Goal: Book appointment/travel/reservation

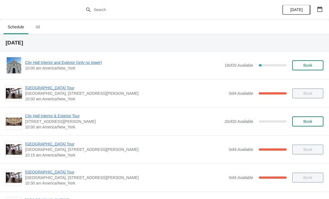
click at [118, 157] on span "10:15 am America/New_York" at bounding box center [125, 156] width 201 height 6
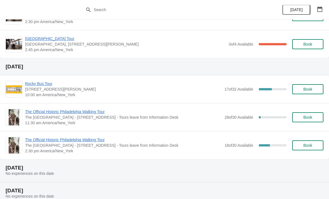
scroll to position [556, 0]
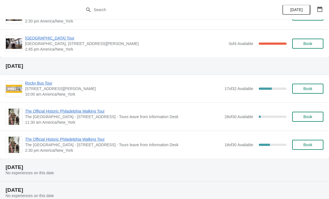
click at [43, 86] on span "Rocky Bus Tour" at bounding box center [123, 84] width 196 height 6
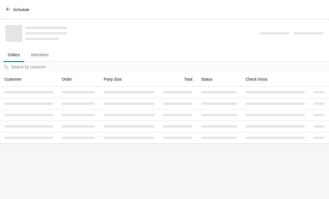
scroll to position [0, 0]
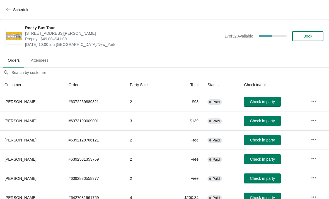
click at [310, 35] on span "Book" at bounding box center [307, 36] width 9 height 4
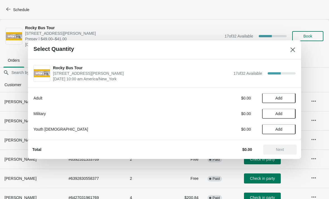
click at [277, 130] on span "Add" at bounding box center [278, 129] width 7 height 4
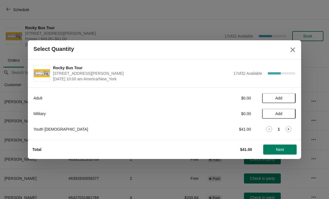
click at [282, 94] on button "Add" at bounding box center [278, 98] width 33 height 10
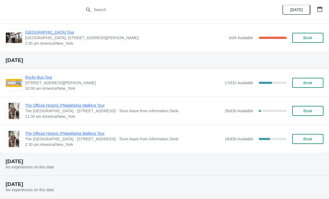
scroll to position [563, 0]
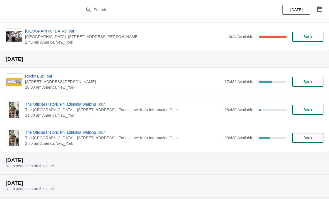
click at [42, 75] on span "Rocky Bus Tour" at bounding box center [123, 77] width 196 height 6
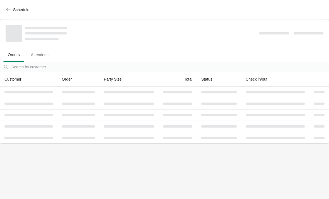
scroll to position [0, 0]
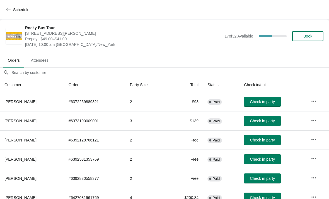
click at [312, 34] on span "Book" at bounding box center [307, 36] width 9 height 4
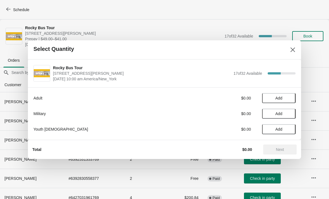
click at [283, 98] on span "Add" at bounding box center [278, 98] width 23 height 4
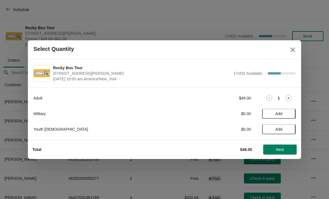
click at [277, 131] on span "Add" at bounding box center [278, 129] width 7 height 4
click at [280, 151] on span "Next" at bounding box center [280, 150] width 8 height 4
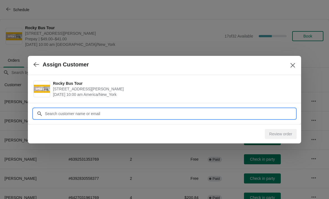
click at [241, 113] on input "Customer" at bounding box center [170, 114] width 251 height 10
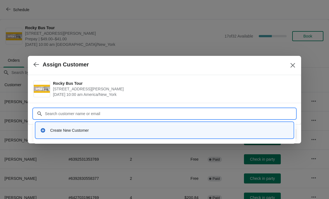
click at [174, 132] on div "Create New Customer" at bounding box center [169, 131] width 238 height 6
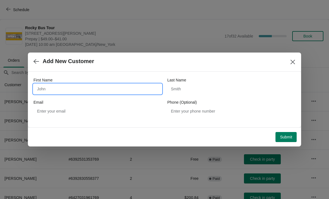
click at [75, 88] on input "First Name" at bounding box center [97, 89] width 128 height 10
type input "[PERSON_NAME]"
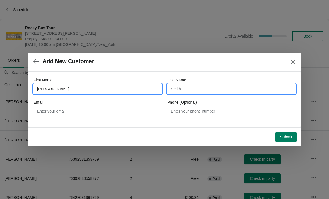
click at [201, 88] on input "Last Name" at bounding box center [231, 89] width 128 height 10
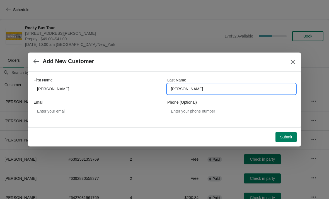
type input "[PERSON_NAME]"
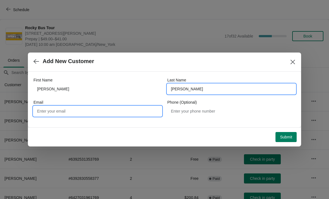
click at [64, 111] on input "Email" at bounding box center [97, 111] width 128 height 10
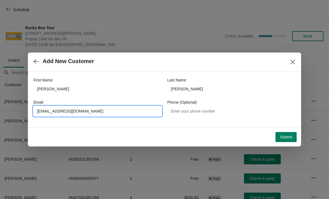
type input "[EMAIL_ADDRESS][DOMAIN_NAME]"
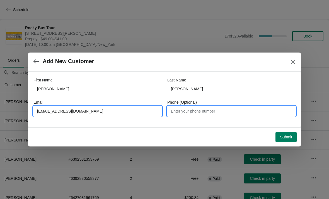
click at [216, 113] on input "Phone (Optional)" at bounding box center [231, 111] width 128 height 10
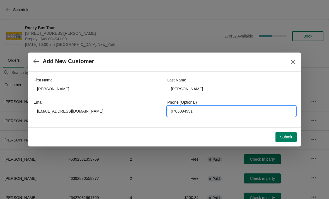
type input "9786094951"
click at [292, 140] on button "Submit" at bounding box center [285, 137] width 21 height 10
